Goal: Information Seeking & Learning: Learn about a topic

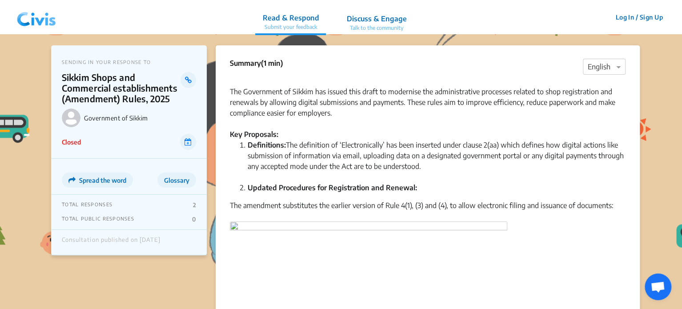
click at [45, 17] on img at bounding box center [36, 17] width 46 height 27
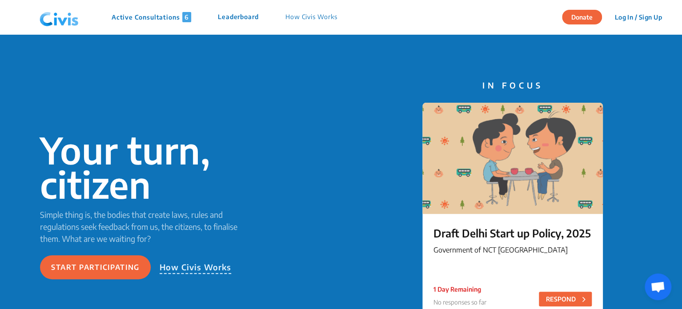
click at [134, 15] on p "Active Consultations 6" at bounding box center [152, 17] width 80 height 10
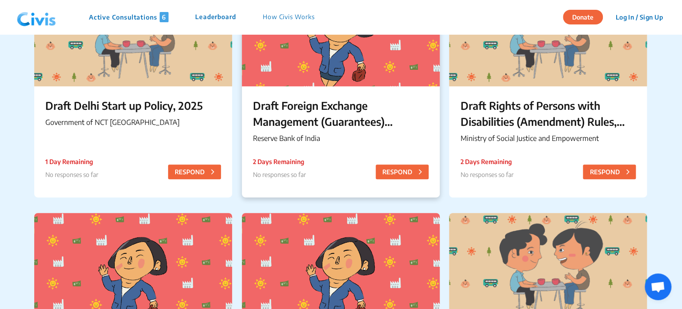
scroll to position [140, 0]
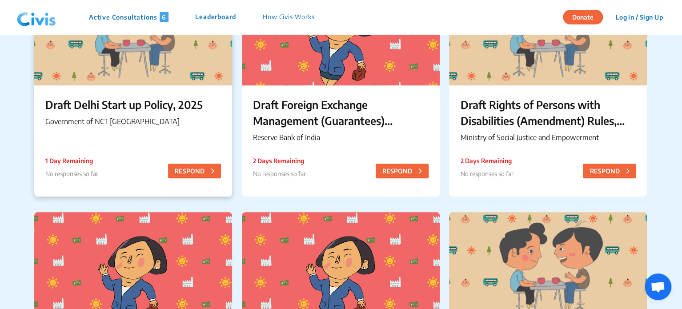
click at [108, 101] on p "Draft Delhi Start up Policy, 2025" at bounding box center [133, 104] width 176 height 16
